Goal: Task Accomplishment & Management: Manage account settings

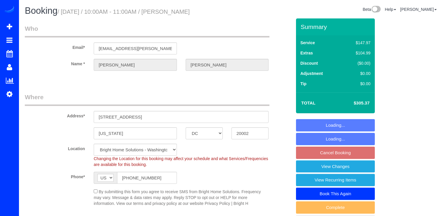
select select "DC"
select select "3"
select select "string:fspay"
select select "spot2"
select select "7"
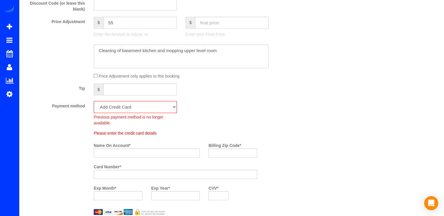
scroll to position [380, 0]
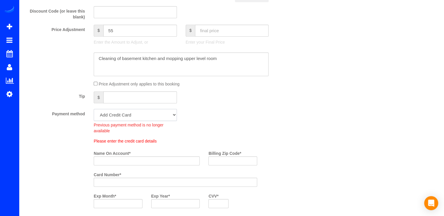
click at [140, 118] on select "Visa - 4097 - 06/2030 (Default) Add Credit Card ─────────────── Cash Check Payp…" at bounding box center [135, 115] width 83 height 12
select select "string:check"
click at [94, 110] on select "Visa - 4097 - 06/2030 (Default) Add Credit Card ─────────────── Cash Check Payp…" at bounding box center [135, 115] width 83 height 12
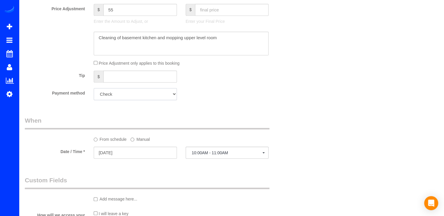
scroll to position [438, 0]
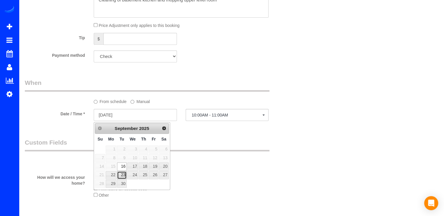
click at [121, 175] on link "23" at bounding box center [121, 175] width 9 height 8
type input "09/23/2025"
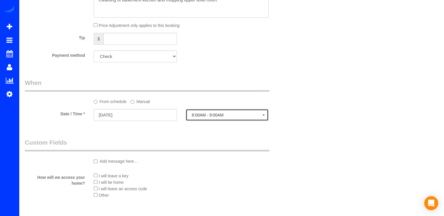
click at [218, 116] on span "8:00AM - 9:00AM" at bounding box center [227, 114] width 71 height 5
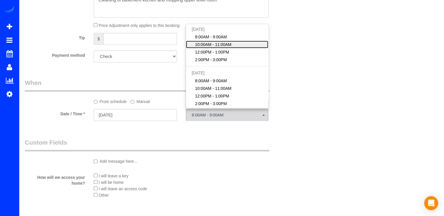
click at [217, 46] on span "10:00AM - 11:00AM" at bounding box center [213, 44] width 37 height 6
select select "spot19"
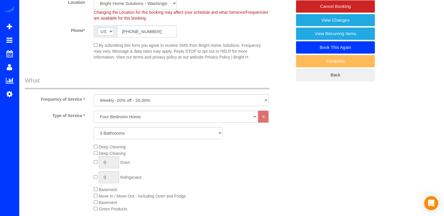
scroll to position [0, 0]
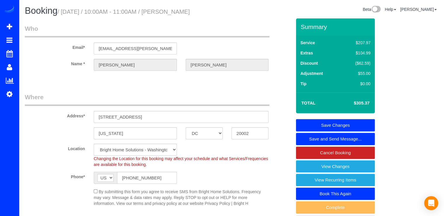
click at [338, 125] on link "Save Changes" at bounding box center [335, 125] width 79 height 12
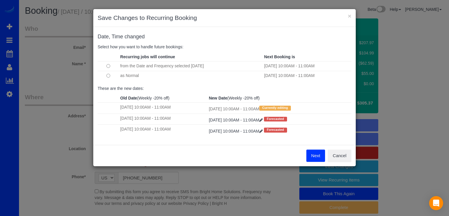
click at [314, 153] on button "Next" at bounding box center [315, 155] width 19 height 12
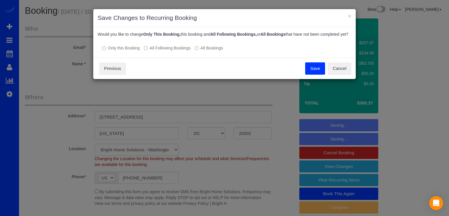
click at [316, 71] on button "Save" at bounding box center [315, 68] width 20 height 12
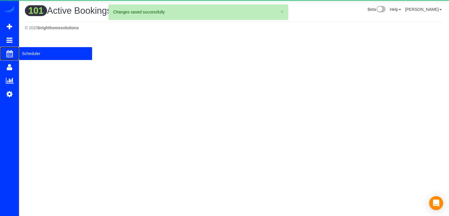
click at [24, 53] on span "Scheduler" at bounding box center [55, 53] width 73 height 13
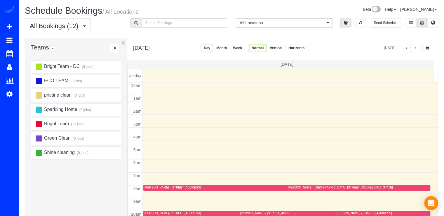
scroll to position [77, 0]
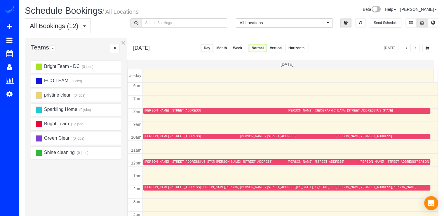
click at [407, 48] on span "button" at bounding box center [406, 48] width 3 height 4
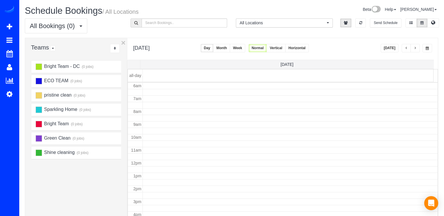
click at [407, 49] on span "button" at bounding box center [406, 48] width 3 height 4
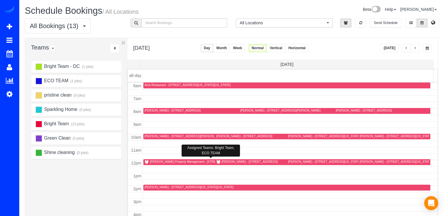
click at [222, 159] on div "Sabine Campbell - 3531 Tribeca Trail, Laurel, MD 20724" at bounding box center [250, 161] width 56 height 4
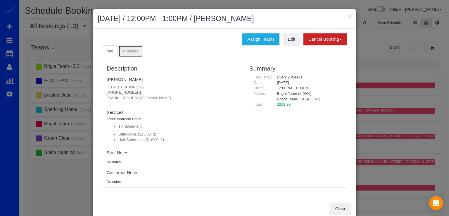
click at [133, 51] on span "Changes" at bounding box center [130, 51] width 15 height 4
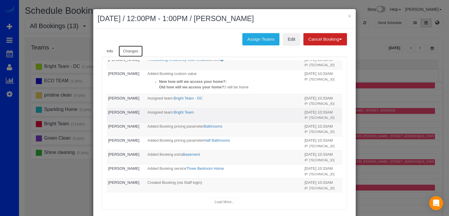
scroll to position [138, 0]
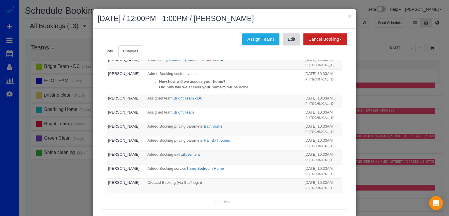
click at [284, 41] on link "Edit" at bounding box center [291, 39] width 18 height 12
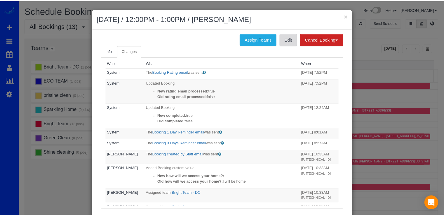
scroll to position [0, 0]
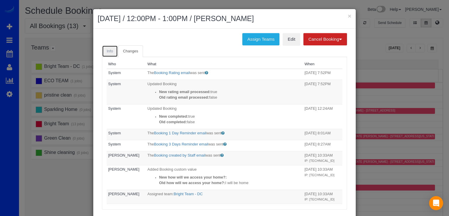
click at [107, 52] on span "Info" at bounding box center [110, 51] width 6 height 4
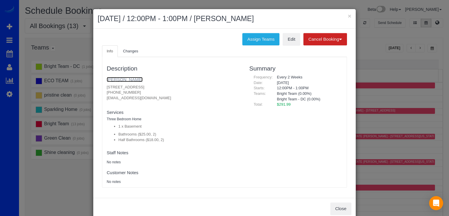
click at [119, 80] on link "[PERSON_NAME]" at bounding box center [125, 79] width 36 height 5
click at [348, 15] on button "×" at bounding box center [350, 16] width 4 height 6
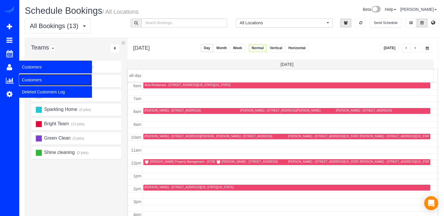
click at [37, 81] on link "Customers" at bounding box center [55, 80] width 73 height 12
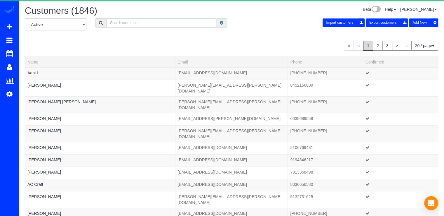
drag, startPoint x: 123, startPoint y: 25, endPoint x: 116, endPoint y: 29, distance: 7.8
click at [120, 26] on input "text" at bounding box center [161, 22] width 110 height 9
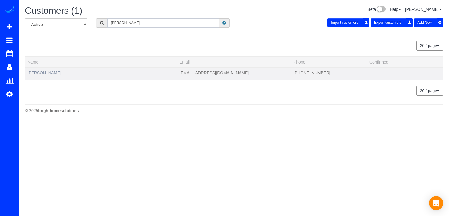
type input "Sabine"
click at [50, 74] on link "[PERSON_NAME]" at bounding box center [44, 72] width 34 height 5
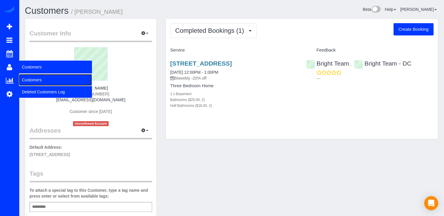
click at [25, 80] on link "Customers" at bounding box center [55, 80] width 73 height 12
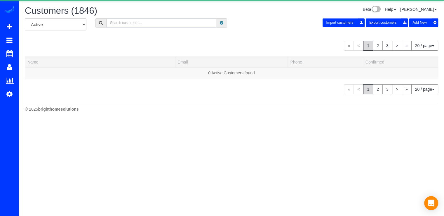
click at [142, 18] on input "text" at bounding box center [161, 22] width 110 height 9
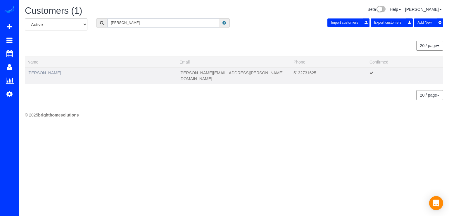
type input "Adam Corbin"
click at [48, 71] on link "Adam Corbin" at bounding box center [44, 72] width 34 height 5
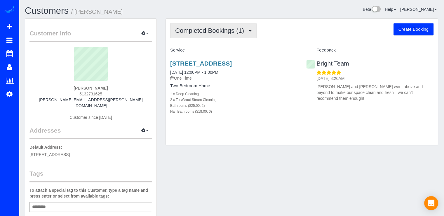
click at [239, 34] on span "Completed Bookings (1)" at bounding box center [211, 30] width 72 height 7
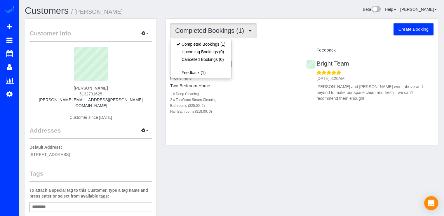
click at [278, 31] on div "Completed Bookings (1) Completed Bookings (1) Upcoming Bookings (0) Cancelled B…" at bounding box center [301, 30] width 263 height 15
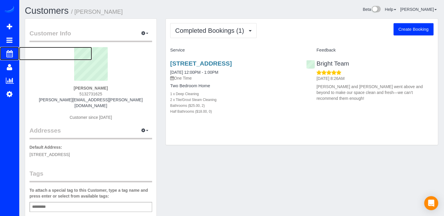
drag, startPoint x: 25, startPoint y: 53, endPoint x: 58, endPoint y: 72, distance: 38.2
click at [25, 53] on span "Scheduler" at bounding box center [55, 53] width 73 height 13
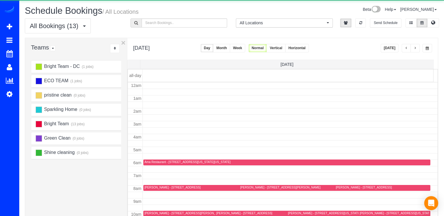
scroll to position [77, 0]
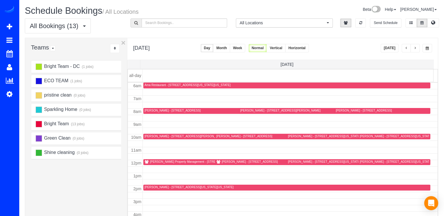
click at [416, 47] on span "button" at bounding box center [415, 48] width 3 height 4
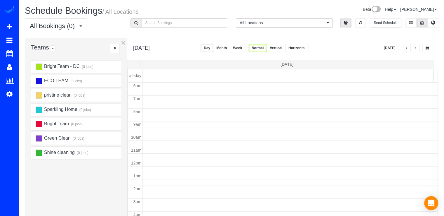
click at [388, 47] on button "Today" at bounding box center [390, 48] width 18 height 8
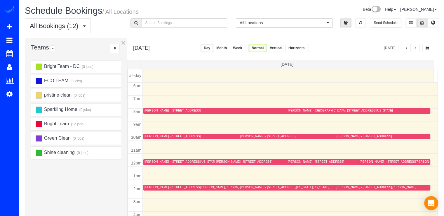
click at [415, 47] on span "button" at bounding box center [415, 48] width 3 height 4
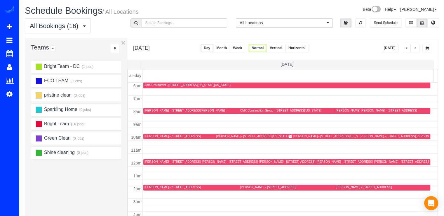
click at [417, 49] on button "button" at bounding box center [415, 48] width 9 height 8
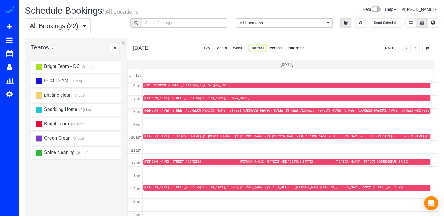
click at [416, 46] on span "button" at bounding box center [415, 48] width 3 height 4
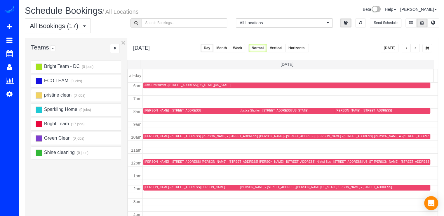
click at [406, 50] on button "button" at bounding box center [406, 48] width 9 height 8
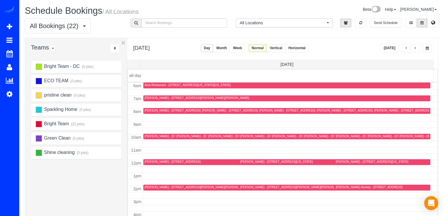
click at [412, 46] on button "button" at bounding box center [415, 48] width 9 height 8
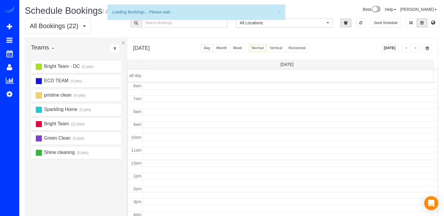
click at [414, 46] on button "button" at bounding box center [415, 48] width 9 height 8
click at [416, 49] on span "button" at bounding box center [415, 48] width 3 height 4
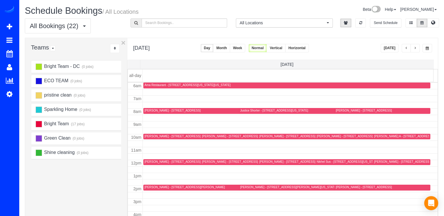
click at [416, 49] on span "button" at bounding box center [415, 48] width 3 height 4
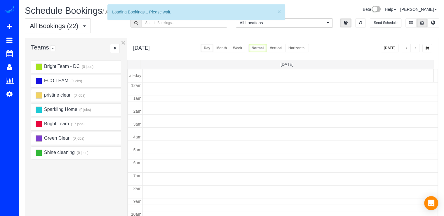
click at [416, 49] on span "button" at bounding box center [415, 48] width 3 height 4
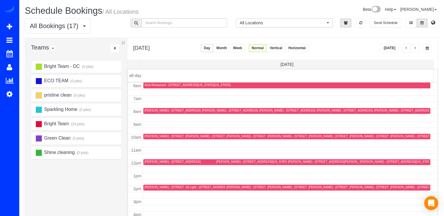
click at [416, 49] on span "button" at bounding box center [415, 48] width 3 height 4
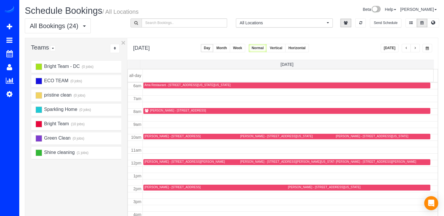
click at [416, 49] on span "button" at bounding box center [415, 48] width 3 height 4
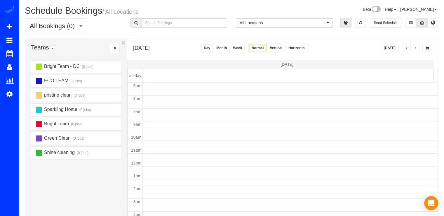
click at [416, 49] on span "button" at bounding box center [415, 48] width 3 height 4
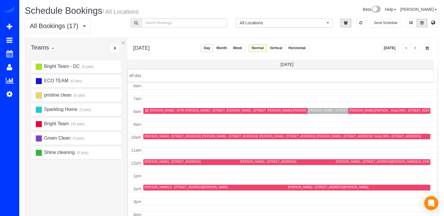
click at [415, 46] on button "button" at bounding box center [415, 48] width 9 height 8
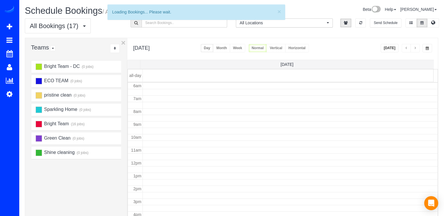
click at [415, 46] on button "button" at bounding box center [415, 48] width 9 height 8
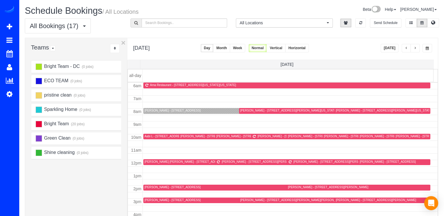
click at [415, 46] on button "button" at bounding box center [415, 48] width 9 height 8
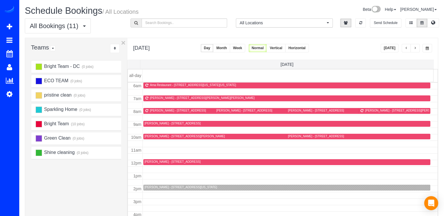
click at [392, 47] on button "Today" at bounding box center [390, 48] width 18 height 8
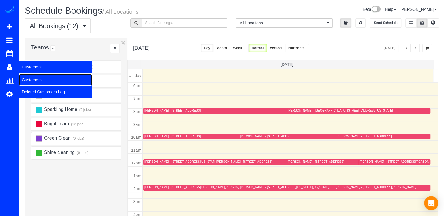
click at [34, 82] on link "Customers" at bounding box center [55, 80] width 73 height 12
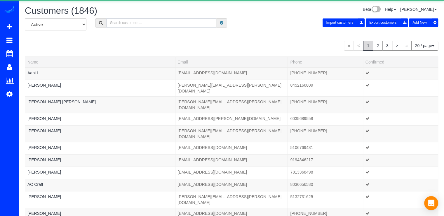
click at [117, 24] on input "text" at bounding box center [161, 22] width 110 height 9
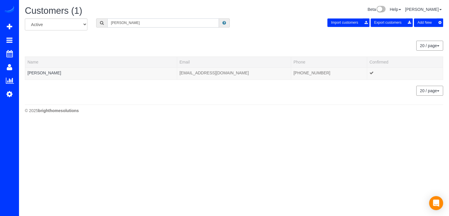
click at [114, 22] on input "Yardena Wolf" at bounding box center [163, 22] width 112 height 9
drag, startPoint x: 120, startPoint y: 23, endPoint x: 109, endPoint y: 24, distance: 10.8
click at [109, 24] on input "Yardena Wolf" at bounding box center [163, 22] width 112 height 9
type input "Yardena Wolf"
click at [46, 71] on link "Yardena Wolf" at bounding box center [44, 72] width 34 height 5
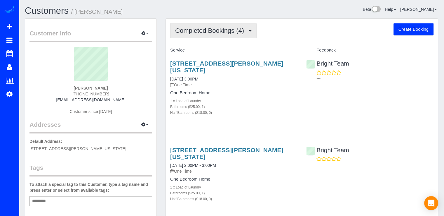
click at [208, 27] on span "Completed Bookings (4)" at bounding box center [211, 30] width 72 height 7
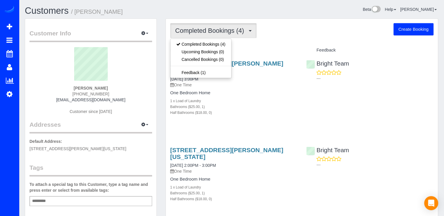
click at [253, 37] on button "Completed Bookings (4)" at bounding box center [213, 30] width 86 height 15
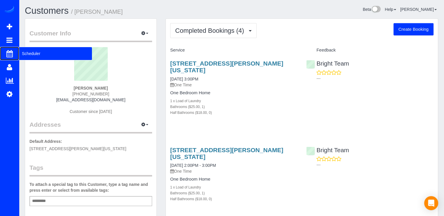
click at [29, 52] on span "Scheduler" at bounding box center [55, 53] width 73 height 13
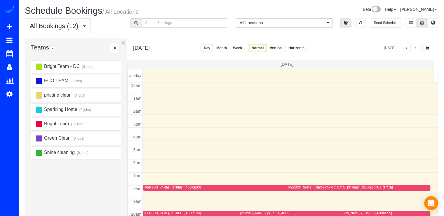
scroll to position [77, 0]
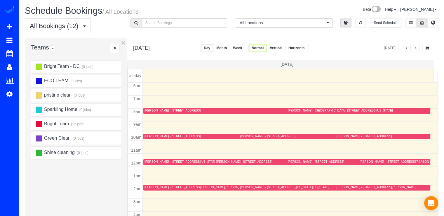
click at [417, 50] on button "button" at bounding box center [415, 48] width 9 height 8
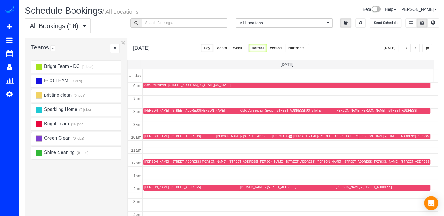
click at [251, 110] on div "CMX Construction Group - 2754 Chain Bridge Rd Nw, Washington, DC 20016" at bounding box center [280, 110] width 81 height 4
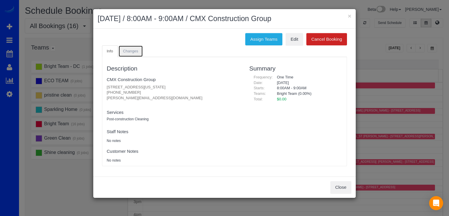
click at [136, 51] on span "Changes" at bounding box center [130, 51] width 15 height 4
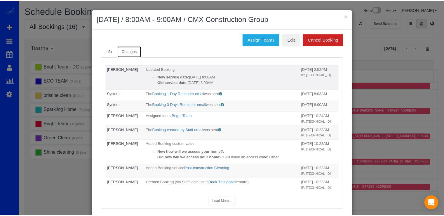
scroll to position [0, 0]
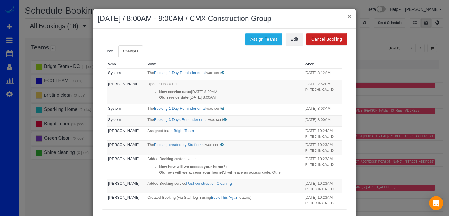
click at [348, 17] on button "×" at bounding box center [350, 16] width 4 height 6
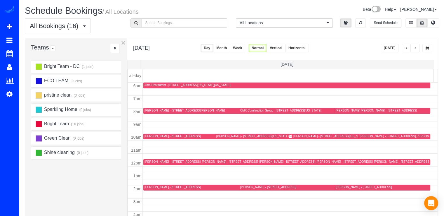
click at [29, 79] on div "Bright Team - DC (1 jobs) ECO TEAM (0 jobs) pristine clean (0 jobs) Sparkling H…" at bounding box center [76, 178] width 102 height 239
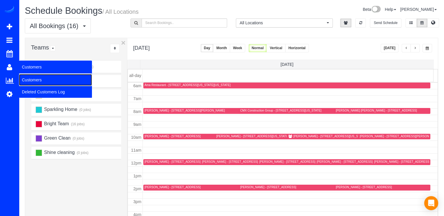
click at [32, 77] on link "Customers" at bounding box center [55, 80] width 73 height 12
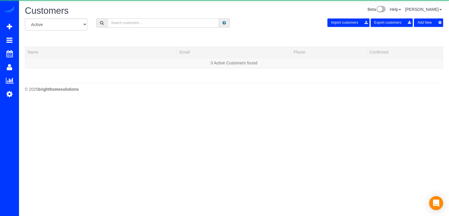
click at [129, 24] on input "text" at bounding box center [163, 22] width 112 height 9
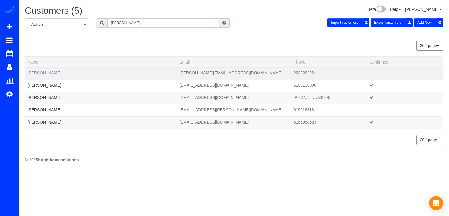
type input "Cora"
click at [46, 73] on link "Cora Brooks" at bounding box center [44, 72] width 34 height 5
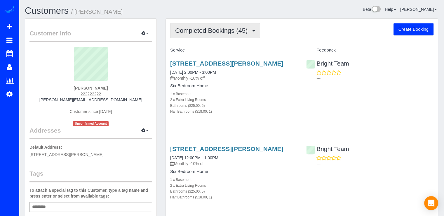
click at [220, 31] on span "Completed Bookings (45)" at bounding box center [212, 30] width 75 height 7
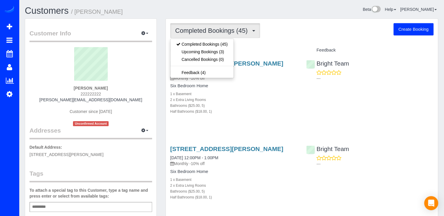
click at [276, 28] on div "Completed Bookings (45) Completed Bookings (45) Upcoming Bookings (3) Cancelled…" at bounding box center [301, 30] width 263 height 15
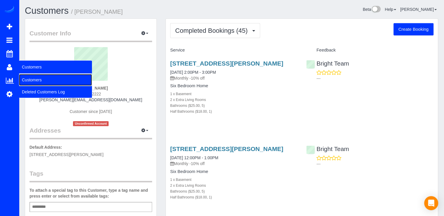
click at [37, 78] on link "Customers" at bounding box center [55, 80] width 73 height 12
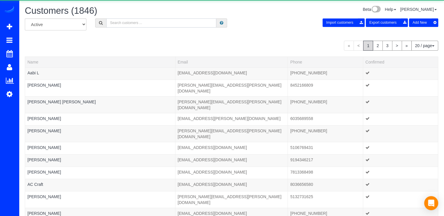
click at [145, 19] on input "text" at bounding box center [161, 22] width 110 height 9
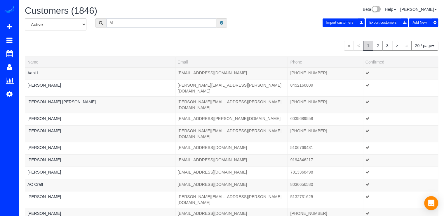
type input "V"
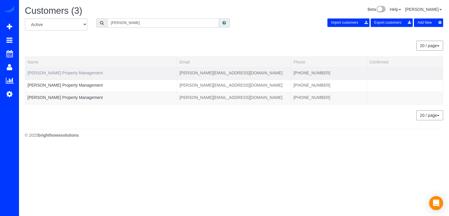
type input "Richey"
click at [69, 71] on link "Richey Property Management" at bounding box center [64, 72] width 75 height 5
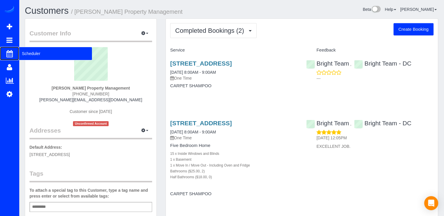
click at [25, 56] on span "Scheduler" at bounding box center [55, 53] width 73 height 13
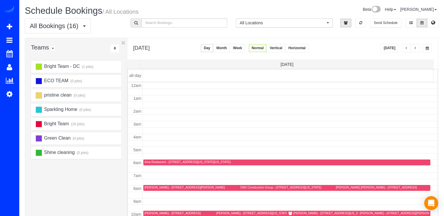
scroll to position [77, 0]
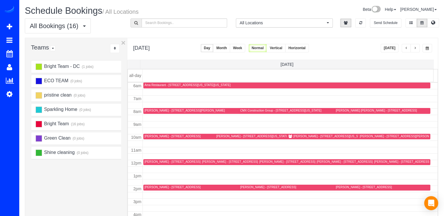
click at [420, 48] on button "button" at bounding box center [415, 48] width 9 height 8
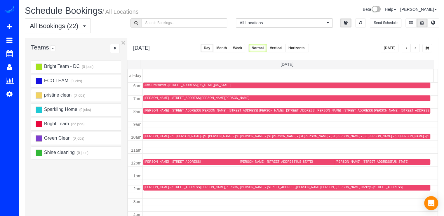
click at [418, 49] on button "button" at bounding box center [415, 48] width 9 height 8
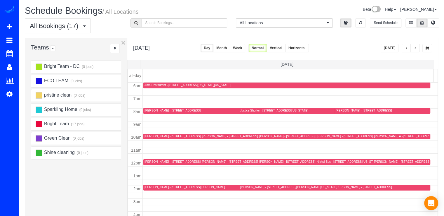
click at [394, 48] on button "Today" at bounding box center [390, 48] width 18 height 8
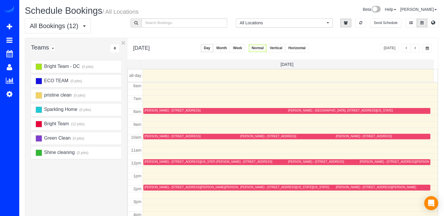
click at [407, 48] on span "button" at bounding box center [406, 48] width 3 height 4
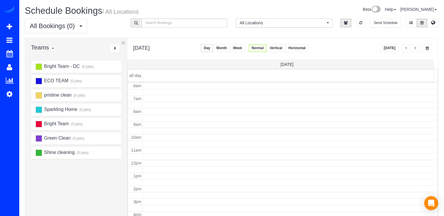
click at [407, 48] on span "button" at bounding box center [406, 48] width 3 height 4
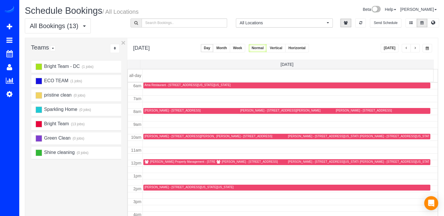
click at [407, 48] on span "button" at bounding box center [406, 48] width 3 height 4
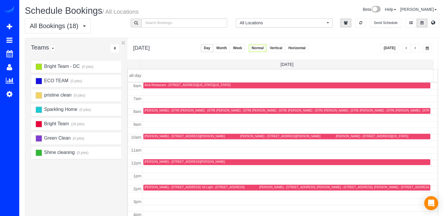
click at [415, 47] on span "button" at bounding box center [415, 48] width 3 height 4
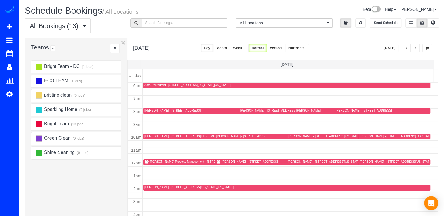
click at [225, 159] on div "Sabine Campbell - 3531 Tribeca Trail, Laurel, MD 20724" at bounding box center [250, 161] width 56 height 4
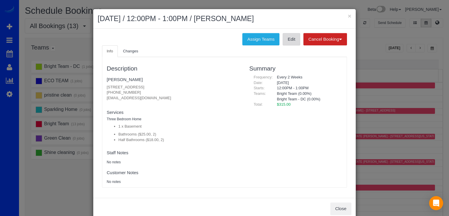
click at [288, 41] on link "Edit" at bounding box center [291, 39] width 18 height 12
click at [350, 17] on div "× September 13, 2025 / 12:00PM - 1:00PM / Sabine Campbell" at bounding box center [224, 19] width 262 height 20
click at [349, 15] on div "× September 13, 2025 / 12:00PM - 1:00PM / Sabine Campbell" at bounding box center [224, 19] width 262 height 20
click at [348, 15] on button "×" at bounding box center [350, 16] width 4 height 6
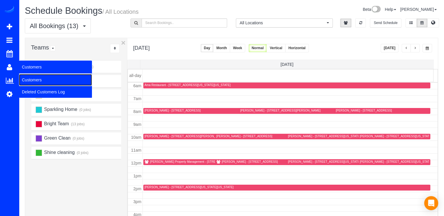
click at [29, 77] on link "Customers" at bounding box center [55, 80] width 73 height 12
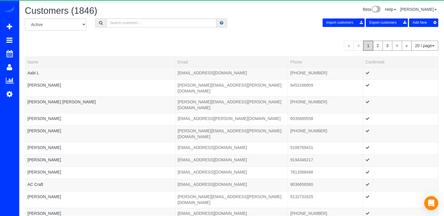
click at [147, 27] on div "All Active Archived Import customers Export customers Add New" at bounding box center [231, 26] width 422 height 16
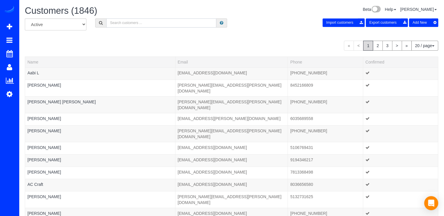
click at [144, 25] on input "text" at bounding box center [161, 22] width 110 height 9
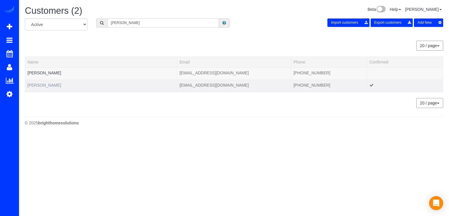
type input "Catalina Talero"
click at [51, 86] on link "Catalina Talero" at bounding box center [44, 85] width 34 height 5
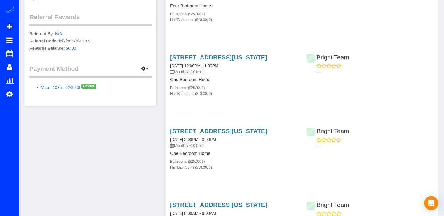
scroll to position [234, 0]
drag, startPoint x: 197, startPoint y: 64, endPoint x: 167, endPoint y: 54, distance: 31.6
click at [167, 54] on div "1661 Park Road, Apt 205, Washington, DC 20010 02/28/2025 12:00PM - 1:00PM Month…" at bounding box center [234, 77] width 136 height 59
copy link "1661 Park Road, Apt 205, Washington, DC 20010"
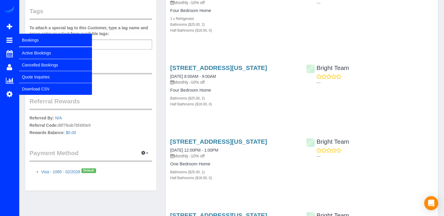
scroll to position [117, 0]
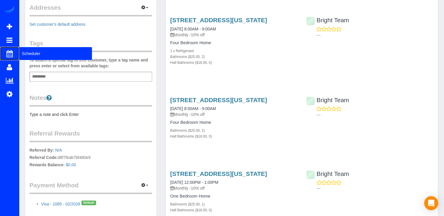
click at [23, 48] on span "Scheduler" at bounding box center [55, 53] width 73 height 13
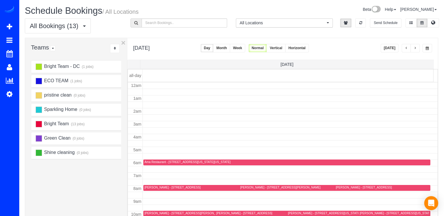
scroll to position [77, 0]
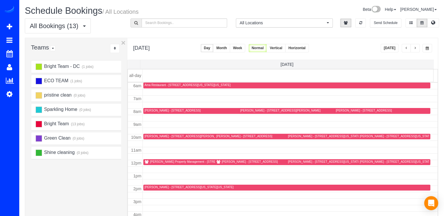
click at [245, 51] on button "Week" at bounding box center [237, 48] width 15 height 8
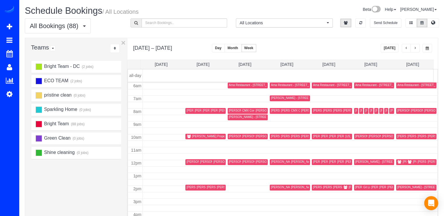
click at [414, 50] on button "button" at bounding box center [415, 48] width 9 height 8
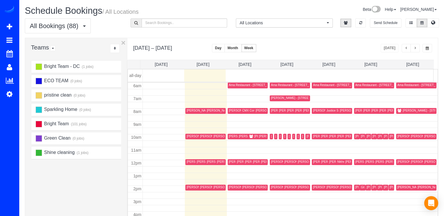
click at [418, 49] on button "button" at bounding box center [415, 48] width 9 height 8
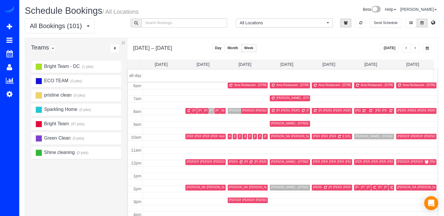
click at [416, 49] on span "button" at bounding box center [415, 48] width 3 height 4
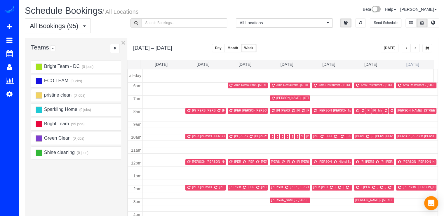
click at [416, 62] on link "Sat 10/4" at bounding box center [413, 64] width 13 height 5
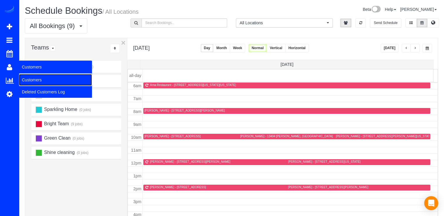
click at [29, 80] on link "Customers" at bounding box center [55, 80] width 73 height 12
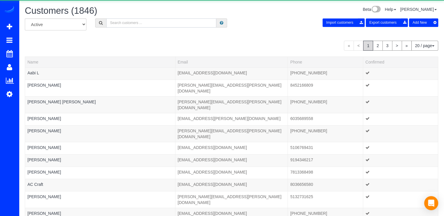
click at [150, 22] on input "text" at bounding box center [161, 22] width 110 height 9
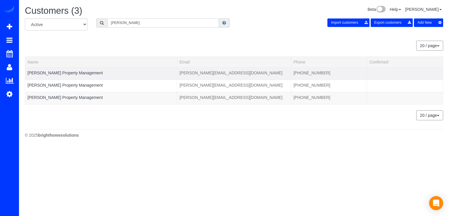
type input "Richey"
click at [64, 70] on td "Richey Property Management" at bounding box center [101, 73] width 152 height 12
click at [63, 70] on link "Richey Property Management" at bounding box center [64, 72] width 75 height 5
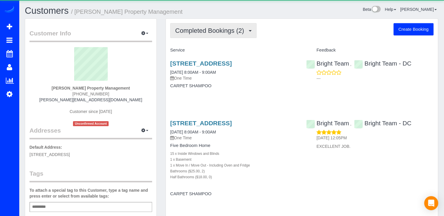
click at [227, 37] on button "Completed Bookings (2)" at bounding box center [213, 30] width 86 height 15
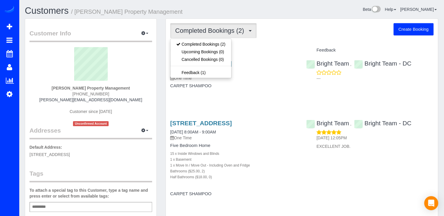
click at [292, 34] on div "Completed Bookings (2) Completed Bookings (2) Upcoming Bookings (0) Cancelled B…" at bounding box center [301, 30] width 263 height 15
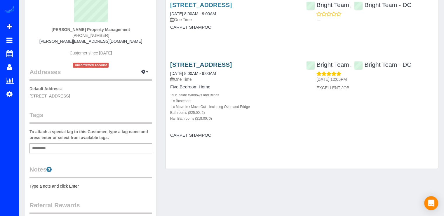
scroll to position [29, 0]
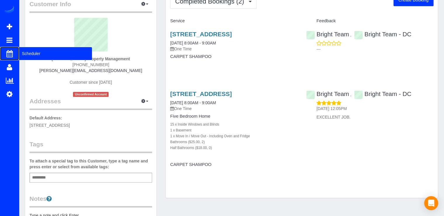
click at [23, 54] on span "Scheduler" at bounding box center [55, 53] width 73 height 13
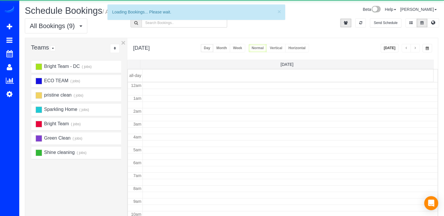
scroll to position [77, 0]
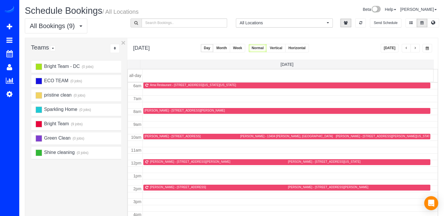
click at [418, 51] on button "button" at bounding box center [415, 48] width 9 height 8
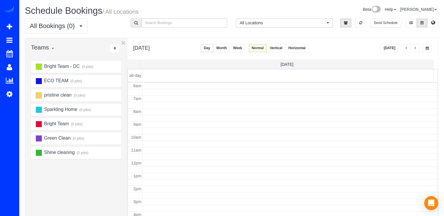
click at [414, 47] on span "button" at bounding box center [415, 48] width 3 height 4
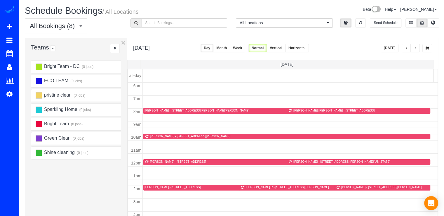
click at [392, 51] on button "Today" at bounding box center [390, 48] width 18 height 8
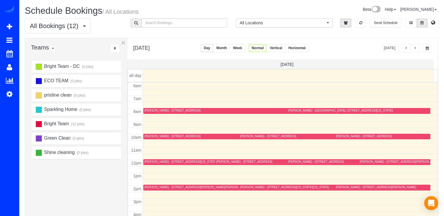
click at [413, 49] on button "button" at bounding box center [415, 48] width 9 height 8
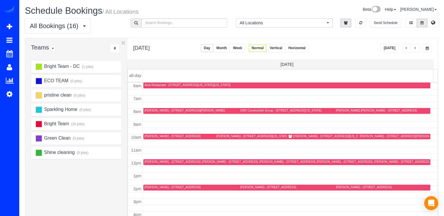
click at [389, 44] on button "Today" at bounding box center [390, 48] width 18 height 8
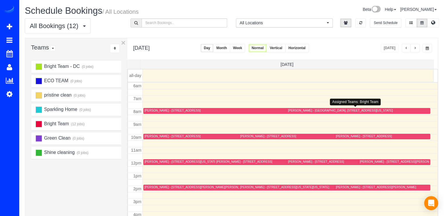
click at [292, 109] on div "Carla Hills - Somerset Ii, 5610 Wisconsin Avenue, 20c, Chevy Chase, MD 20815" at bounding box center [340, 110] width 105 height 4
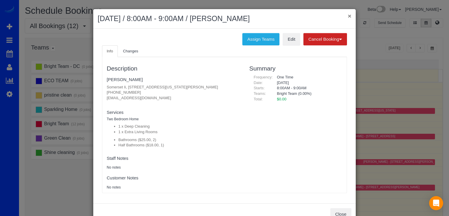
click at [348, 15] on button "×" at bounding box center [350, 16] width 4 height 6
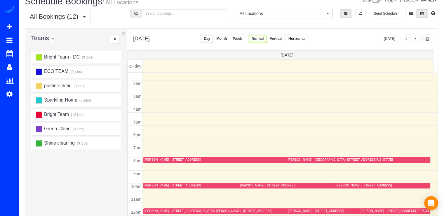
scroll to position [0, 0]
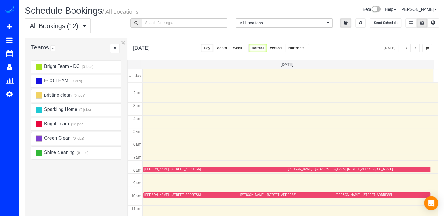
click at [421, 48] on div "Today" at bounding box center [407, 48] width 52 height 8
click at [419, 48] on button "button" at bounding box center [415, 48] width 9 height 8
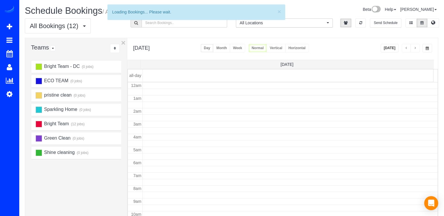
click at [419, 48] on button "button" at bounding box center [415, 48] width 9 height 8
click at [418, 48] on button "button" at bounding box center [415, 48] width 9 height 8
click at [416, 48] on button "button" at bounding box center [415, 48] width 9 height 8
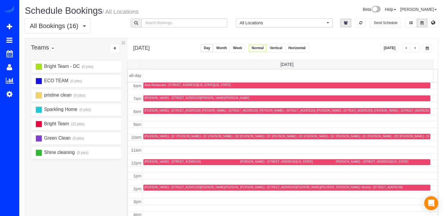
click at [416, 49] on span "button" at bounding box center [415, 48] width 3 height 4
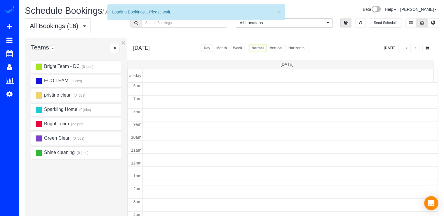
click at [416, 49] on span "button" at bounding box center [415, 48] width 3 height 4
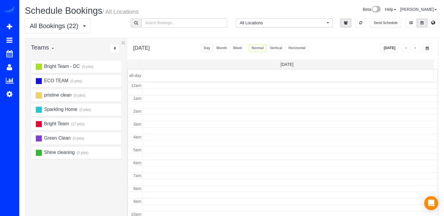
click at [416, 49] on span "button" at bounding box center [415, 48] width 3 height 4
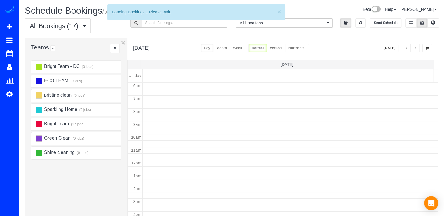
click at [416, 49] on span "button" at bounding box center [415, 48] width 3 height 4
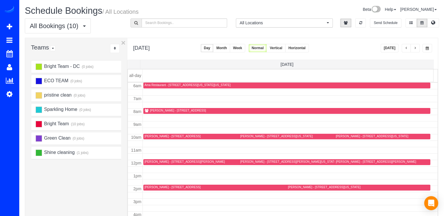
click at [416, 49] on span "button" at bounding box center [415, 48] width 3 height 4
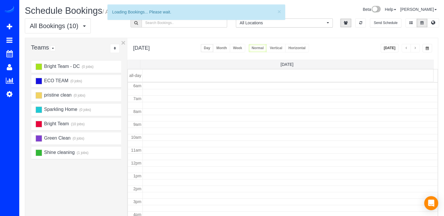
click at [416, 49] on span "button" at bounding box center [415, 48] width 3 height 4
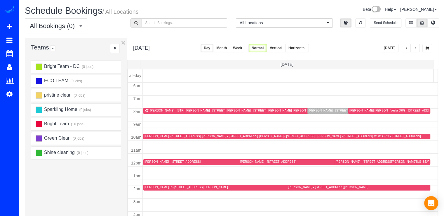
click at [416, 49] on span "button" at bounding box center [415, 48] width 3 height 4
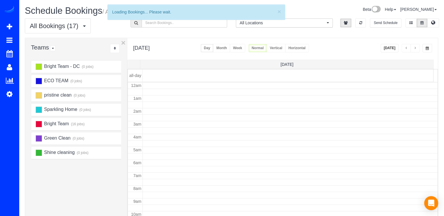
click at [416, 49] on span "button" at bounding box center [415, 48] width 3 height 4
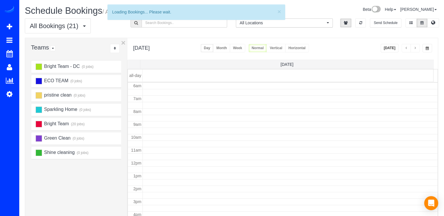
click at [416, 49] on span "button" at bounding box center [415, 48] width 3 height 4
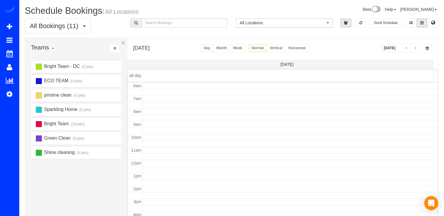
click at [416, 49] on span "button" at bounding box center [415, 48] width 3 height 4
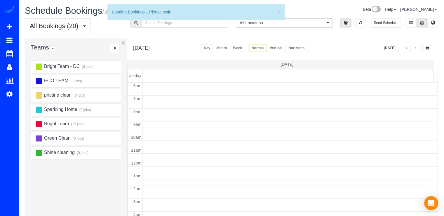
click at [416, 49] on span "button" at bounding box center [415, 48] width 3 height 4
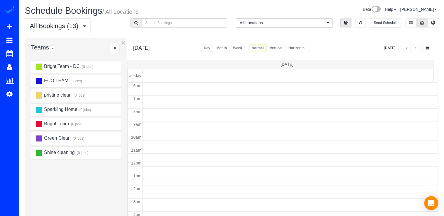
click at [416, 49] on span "button" at bounding box center [415, 48] width 3 height 4
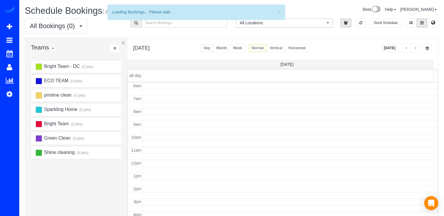
click at [416, 49] on span "button" at bounding box center [415, 48] width 3 height 4
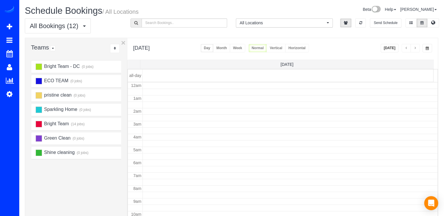
click at [416, 48] on span "button" at bounding box center [415, 48] width 3 height 4
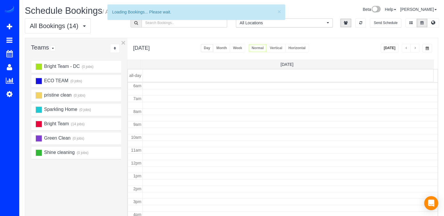
click at [416, 48] on span "button" at bounding box center [415, 48] width 3 height 4
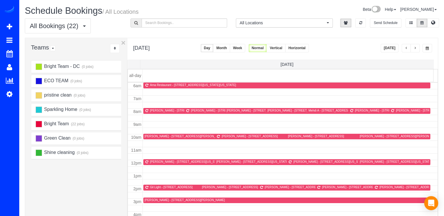
click at [416, 48] on span "button" at bounding box center [415, 48] width 3 height 4
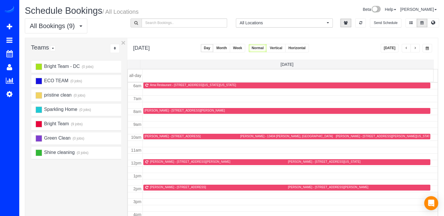
click at [397, 50] on button "Today" at bounding box center [390, 48] width 18 height 8
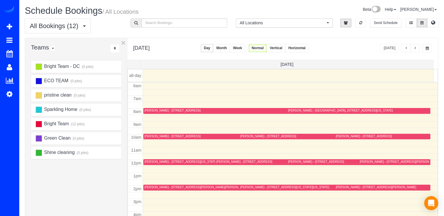
click at [414, 49] on span "button" at bounding box center [415, 48] width 3 height 4
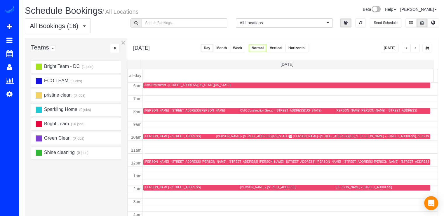
click at [415, 49] on span "button" at bounding box center [415, 48] width 3 height 4
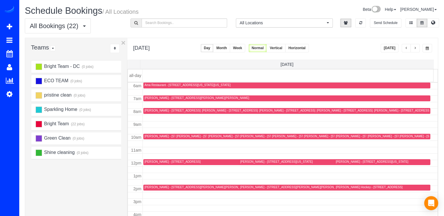
click at [393, 47] on button "Today" at bounding box center [390, 48] width 18 height 8
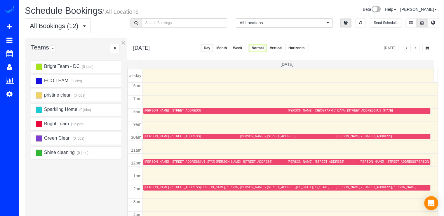
click at [412, 48] on button "button" at bounding box center [415, 48] width 9 height 8
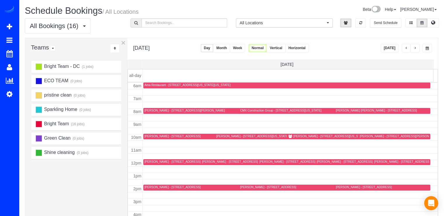
click at [412, 48] on button "button" at bounding box center [415, 48] width 9 height 8
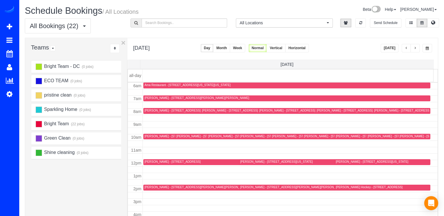
click at [413, 51] on button "button" at bounding box center [415, 48] width 9 height 8
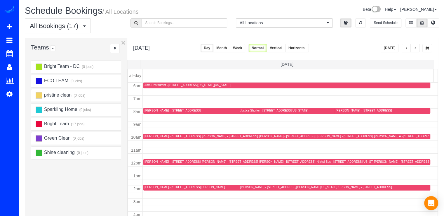
click at [414, 51] on button "button" at bounding box center [415, 48] width 9 height 8
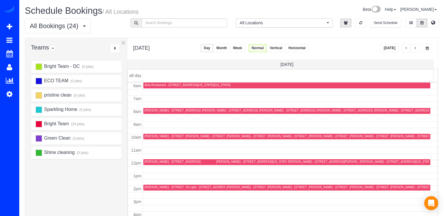
click at [405, 48] on span "button" at bounding box center [406, 48] width 3 height 4
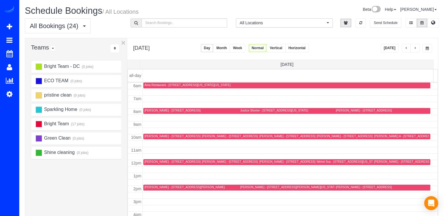
click at [405, 48] on span "button" at bounding box center [406, 48] width 3 height 4
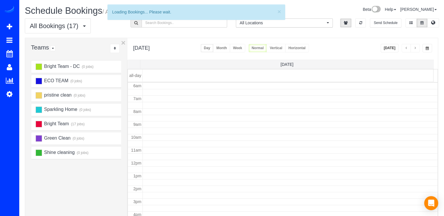
click at [405, 48] on span "button" at bounding box center [406, 48] width 3 height 4
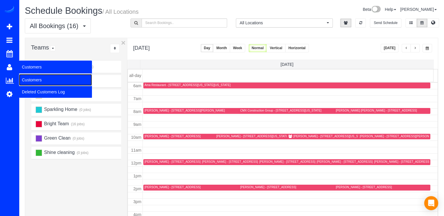
click at [21, 79] on link "Customers" at bounding box center [55, 80] width 73 height 12
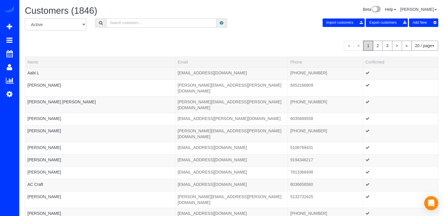
click at [130, 21] on input "text" at bounding box center [161, 22] width 110 height 9
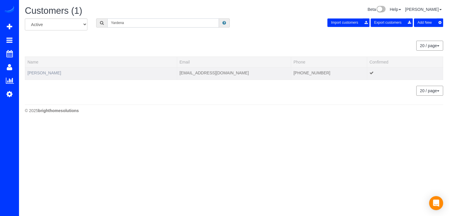
type input "Yardena"
click at [39, 73] on link "Yardena Wolf" at bounding box center [44, 72] width 34 height 5
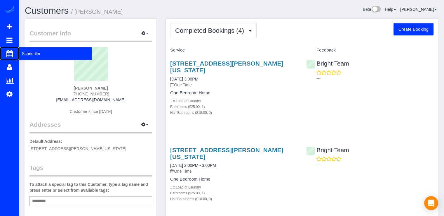
click at [53, 48] on span "Scheduler" at bounding box center [55, 53] width 73 height 13
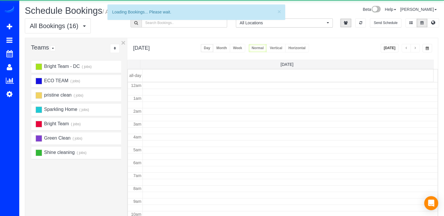
scroll to position [77, 0]
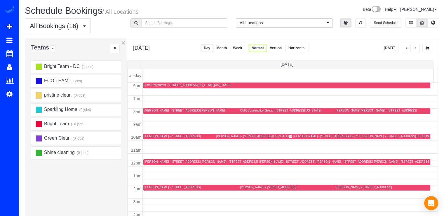
click at [415, 44] on button "button" at bounding box center [415, 48] width 9 height 8
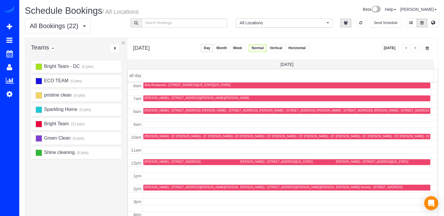
click at [406, 46] on span "button" at bounding box center [406, 48] width 3 height 4
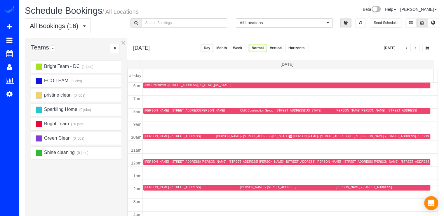
click at [418, 46] on button "button" at bounding box center [415, 48] width 9 height 8
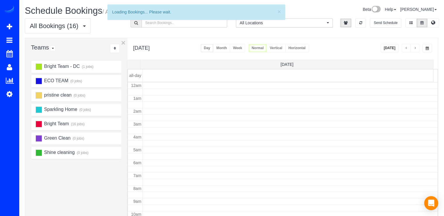
click at [415, 47] on span "button" at bounding box center [415, 48] width 3 height 4
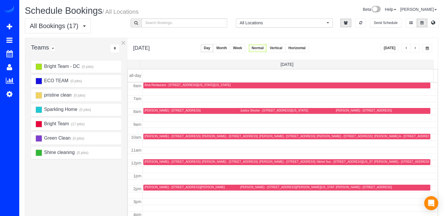
click at [388, 49] on button "Today" at bounding box center [390, 48] width 18 height 8
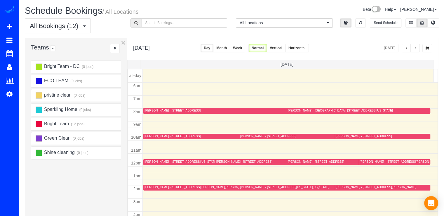
click at [409, 49] on button "button" at bounding box center [406, 48] width 9 height 8
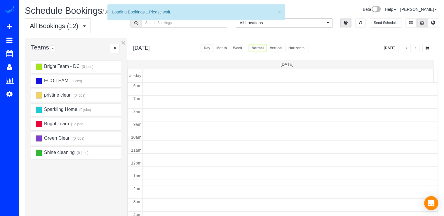
click at [409, 49] on button "button" at bounding box center [406, 48] width 9 height 8
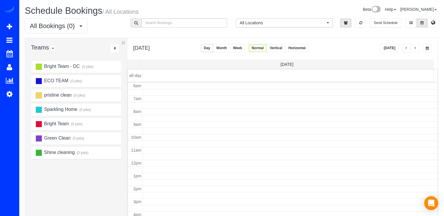
click at [408, 49] on button "button" at bounding box center [406, 48] width 9 height 8
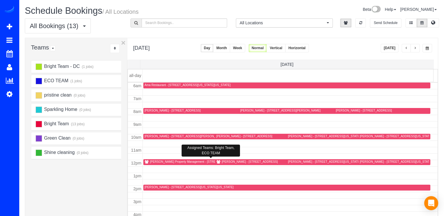
click at [164, 162] on div "Richey Property Management - 4812 30th Street South, #C2, Arlington, VA 22206" at bounding box center [193, 161] width 86 height 4
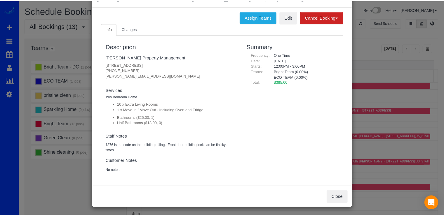
scroll to position [0, 0]
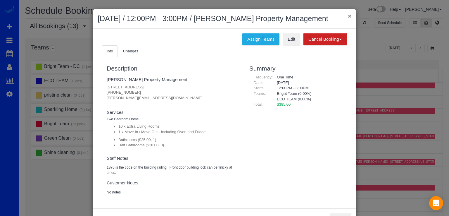
click at [344, 15] on h2 "September 13, 2025 / 12:00PM - 3:00PM / Richey Property Management" at bounding box center [224, 18] width 253 height 11
click at [348, 14] on button "×" at bounding box center [350, 16] width 4 height 6
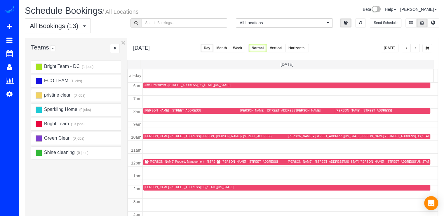
click at [395, 46] on button "Today" at bounding box center [390, 48] width 18 height 8
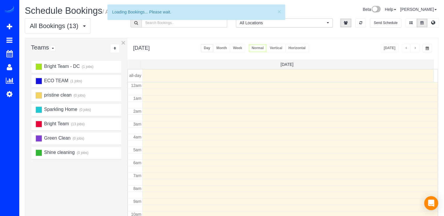
scroll to position [77, 0]
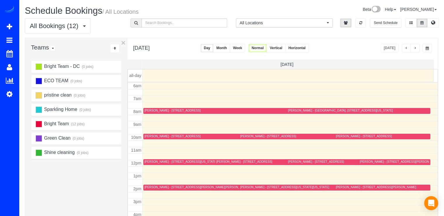
click at [416, 49] on span "button" at bounding box center [415, 48] width 3 height 4
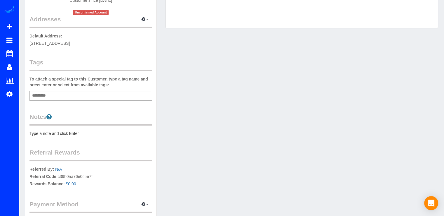
scroll to position [161, 0]
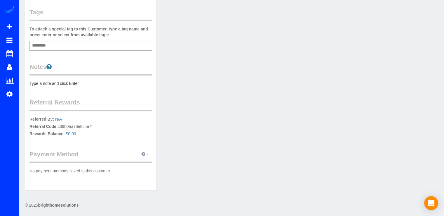
click at [147, 154] on button "button" at bounding box center [145, 154] width 15 height 9
click at [173, 142] on div "Customer Info Edit Contact Info Send Message Email Preferences Special Sales Ta…" at bounding box center [231, 26] width 422 height 338
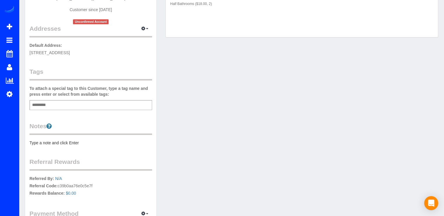
scroll to position [0, 0]
